Goal: Task Accomplishment & Management: Complete application form

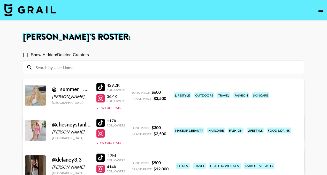
scroll to position [149, 0]
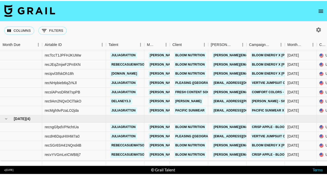
scroll to position [144, 0]
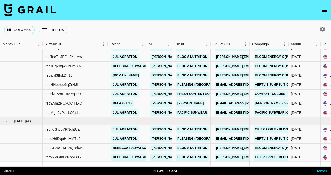
click at [326, 8] on icon "open drawer" at bounding box center [325, 10] width 6 height 6
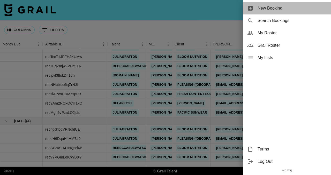
click at [280, 11] on span "New Booking" at bounding box center [292, 8] width 69 height 6
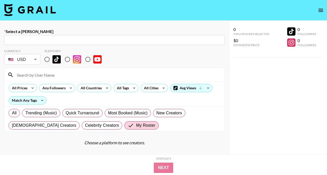
click at [198, 38] on input "text" at bounding box center [114, 40] width 215 height 6
paste input "[EMAIL_ADDRESS][DOMAIN_NAME]"
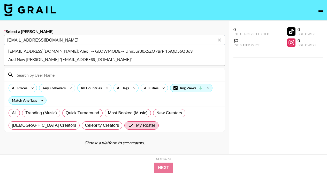
click at [181, 49] on li "[EMAIL_ADDRESS][DOMAIN_NAME]: Alex _ -- GLOWMODE -- Unn5ur38X5ZO7BrPrIbiQD56Q863" at bounding box center [114, 51] width 221 height 8
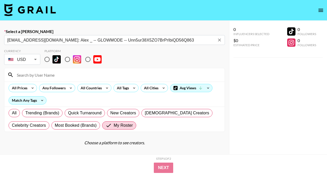
type input "[EMAIL_ADDRESS][DOMAIN_NAME]: Alex _ -- GLOWMODE -- Unn5ur38X5ZO7BrPrIbiQD56Q863"
click at [167, 70] on div at bounding box center [114, 74] width 221 height 13
click at [136, 72] on input at bounding box center [118, 75] width 208 height 8
type input "@"
click at [46, 57] on input "radio" at bounding box center [47, 59] width 11 height 11
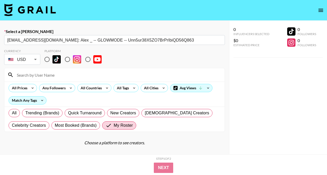
radio input "true"
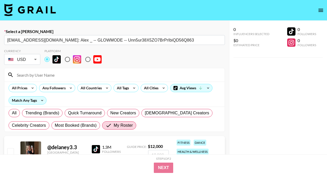
click at [54, 74] on input at bounding box center [118, 75] width 208 height 8
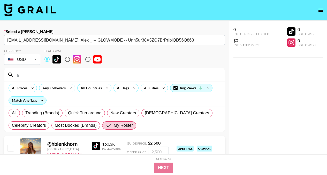
type input "h"
click at [9, 146] on input "checkbox" at bounding box center [10, 148] width 6 height 6
checkbox input "true"
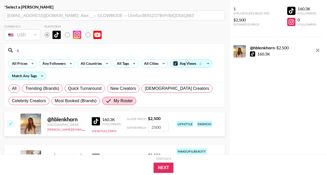
scroll to position [61, 0]
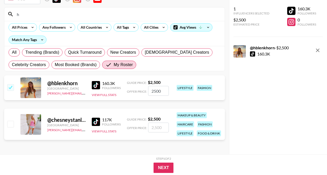
click at [154, 95] on input "2500" at bounding box center [158, 91] width 21 height 10
drag, startPoint x: 161, startPoint y: 93, endPoint x: 151, endPoint y: 92, distance: 10.6
click at [151, 92] on input "2500" at bounding box center [158, 91] width 21 height 10
type input "300"
click at [162, 167] on button "Next" at bounding box center [164, 168] width 20 height 10
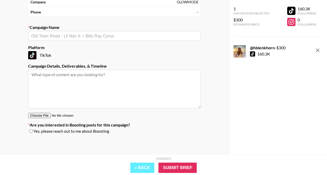
scroll to position [59, 0]
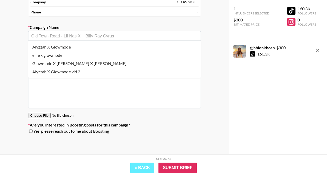
click at [149, 35] on input "text" at bounding box center [114, 36] width 167 height 6
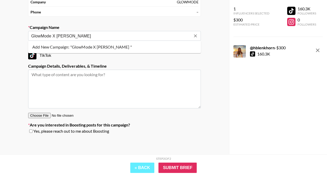
type input "GlowMode X [PERSON_NAME]"
click at [147, 77] on textarea at bounding box center [114, 89] width 173 height 39
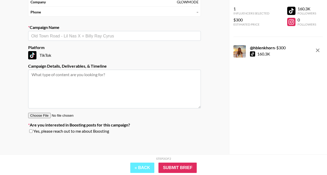
click at [33, 131] on div "Yes, please reach out to me about Boosting" at bounding box center [114, 131] width 173 height 5
click at [31, 132] on input "checkbox" at bounding box center [30, 132] width 3 height 4
checkbox input "true"
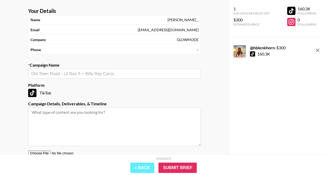
scroll to position [21, 0]
click at [149, 76] on div "​" at bounding box center [114, 74] width 173 height 10
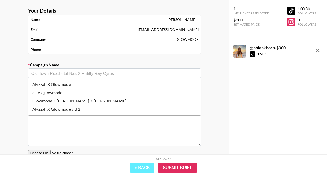
type input "G"
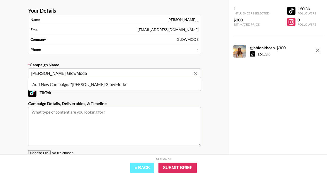
click at [166, 89] on li "Add New Campaign: "[PERSON_NAME] GlowMode"" at bounding box center [114, 84] width 173 height 8
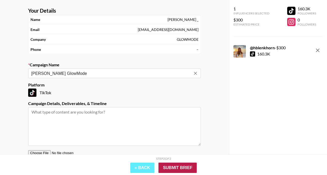
type input "[PERSON_NAME] GlowMode"
click at [183, 169] on input "Submit Brief" at bounding box center [178, 168] width 38 height 10
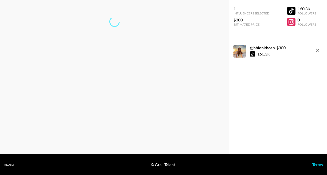
scroll to position [21, 0]
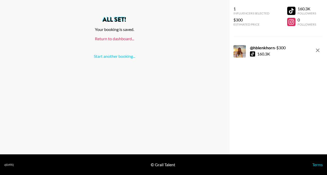
click at [125, 38] on link "Return to dashboard..." at bounding box center [114, 38] width 39 height 5
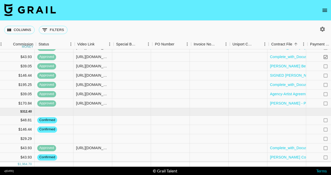
scroll to position [154, 416]
click at [284, 135] on div at bounding box center [286, 139] width 39 height 9
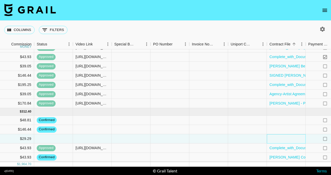
click at [284, 135] on div at bounding box center [286, 139] width 39 height 9
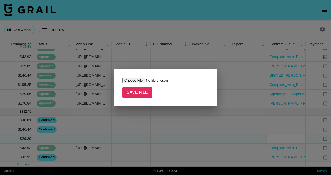
type input "C:\fakepath\Order_hblenkhorn_300USD (1) (1) (1).pdf"
click at [143, 94] on input "Save File" at bounding box center [137, 92] width 30 height 10
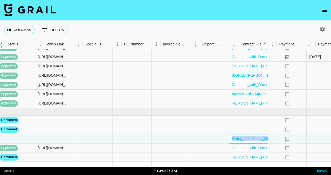
scroll to position [154, 532]
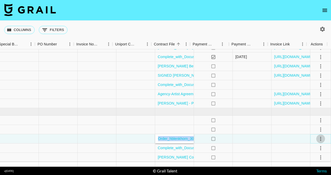
click at [319, 136] on icon "select merge strategy" at bounding box center [321, 139] width 6 height 6
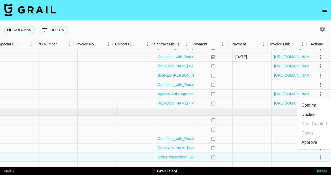
click at [316, 106] on li "Confirm" at bounding box center [315, 105] width 34 height 9
click at [321, 126] on li "Draft Created" at bounding box center [315, 124] width 34 height 9
click at [277, 135] on div at bounding box center [291, 139] width 39 height 9
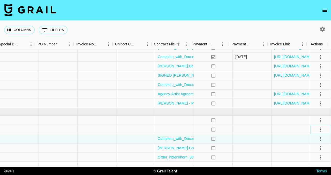
click at [318, 127] on icon "select merge strategy" at bounding box center [321, 130] width 6 height 6
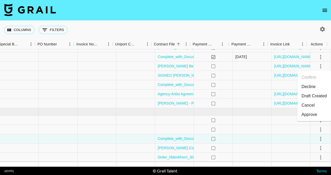
click at [317, 96] on li "Draft Created" at bounding box center [315, 96] width 34 height 9
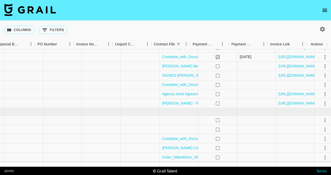
scroll to position [154, 532]
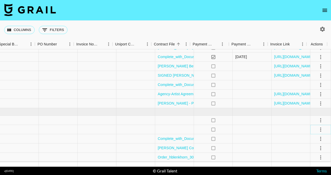
click at [318, 127] on icon "select merge strategy" at bounding box center [321, 130] width 6 height 6
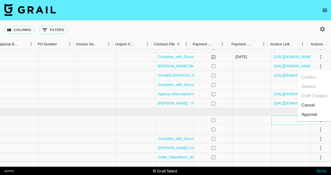
click at [282, 116] on div at bounding box center [291, 120] width 39 height 9
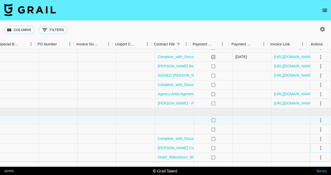
click at [318, 145] on icon "select merge strategy" at bounding box center [321, 148] width 6 height 6
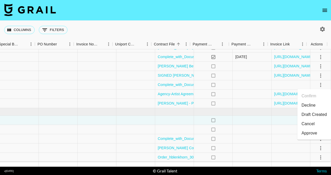
click at [314, 115] on li "Draft Created" at bounding box center [315, 114] width 34 height 9
